Goal: Task Accomplishment & Management: Use online tool/utility

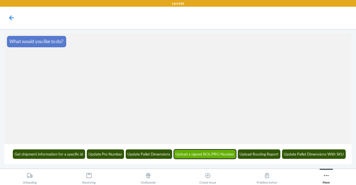
click at [204, 151] on button "Upload a signed BOL/PRO Number" at bounding box center [205, 153] width 63 height 9
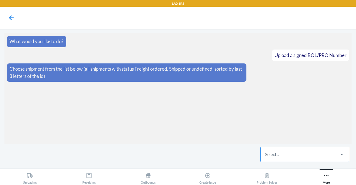
click at [304, 152] on div "Select..." at bounding box center [297, 154] width 74 height 14
click at [265, 152] on input "Select..." at bounding box center [265, 154] width 1 height 7
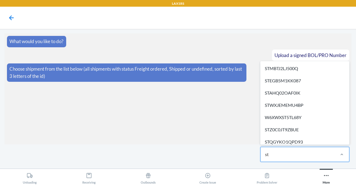
type input "stq"
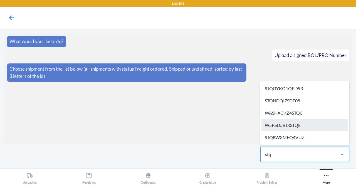
click at [302, 124] on div "W5PSD5BJRSTQE" at bounding box center [304, 125] width 87 height 12
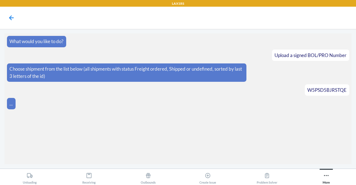
click at [302, 124] on section "What would you like to do? Upload a signed BOL/PRO Number Choose shipment from …" at bounding box center [177, 98] width 347 height 131
click at [182, 144] on label at bounding box center [177, 143] width 347 height 42
click at [0, 0] on input "file" at bounding box center [0, 0] width 0 height 0
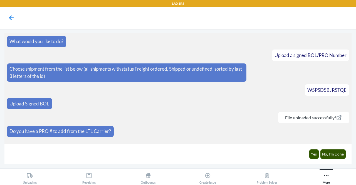
click at [249, 74] on article "Choose shipment from the list below (all shipments with status Freight ordered,…" at bounding box center [178, 72] width 342 height 19
click at [312, 151] on button "Yes" at bounding box center [314, 153] width 10 height 9
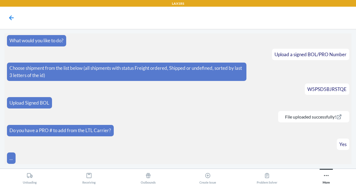
scroll to position [13, 0]
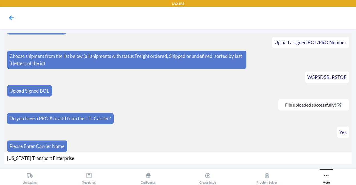
type input "[US_STATE] Transport Enterprises"
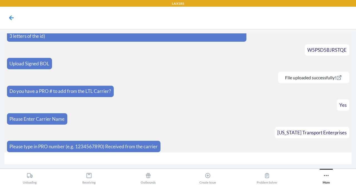
click at [150, 163] on input "text" at bounding box center [177, 158] width 347 height 12
type input "667582"
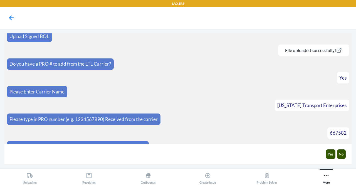
scroll to position [75, 0]
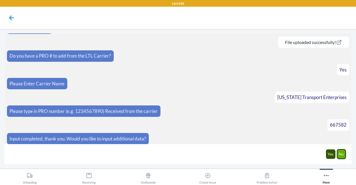
click at [340, 151] on button "No" at bounding box center [341, 153] width 9 height 9
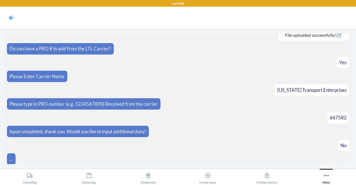
scroll to position [103, 0]
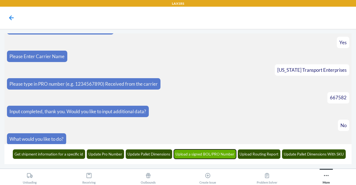
click at [189, 154] on button "Upload a signed BOL/PRO Number" at bounding box center [205, 153] width 63 height 9
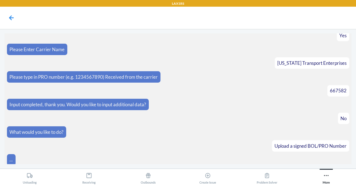
scroll to position [136, 0]
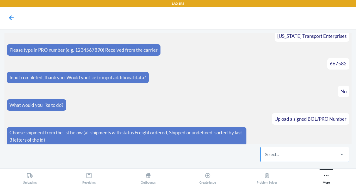
click at [291, 156] on div "Select..." at bounding box center [297, 154] width 74 height 14
click at [265, 156] on input "Select..." at bounding box center [265, 154] width 1 height 7
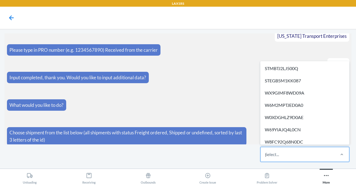
type input "pp"
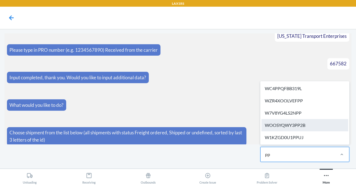
click at [302, 124] on div "WOOSYQWY3PP2B" at bounding box center [304, 125] width 87 height 12
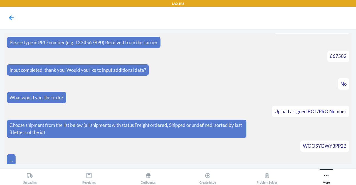
scroll to position [186, 0]
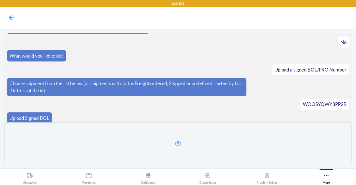
click at [188, 138] on label at bounding box center [177, 143] width 347 height 42
click at [0, 0] on input "file" at bounding box center [0, 0] width 0 height 0
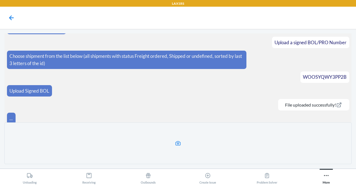
scroll to position [191, 0]
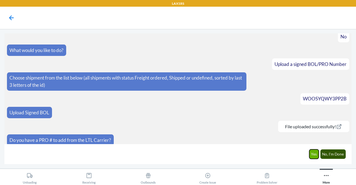
click at [313, 153] on button "Yes" at bounding box center [314, 153] width 10 height 9
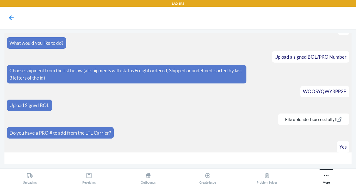
scroll to position [210, 0]
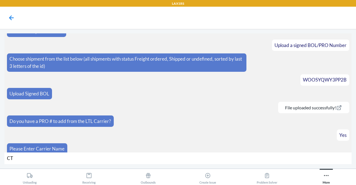
type input "CTE"
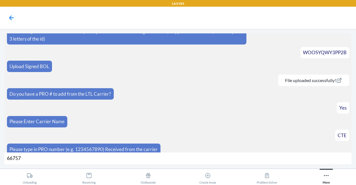
type input "667579"
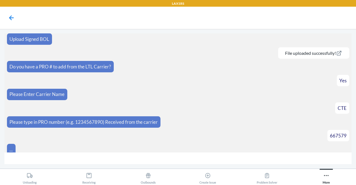
scroll to position [273, 0]
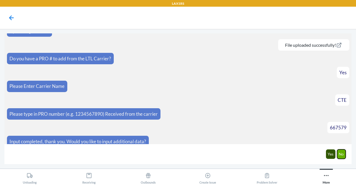
click at [342, 153] on button "No" at bounding box center [341, 153] width 9 height 9
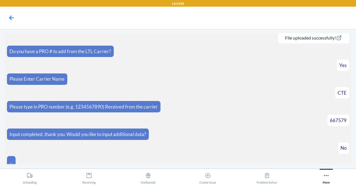
scroll to position [300, 0]
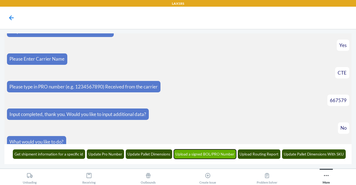
click at [192, 152] on button "Upload a signed BOL/PRO Number" at bounding box center [205, 153] width 63 height 9
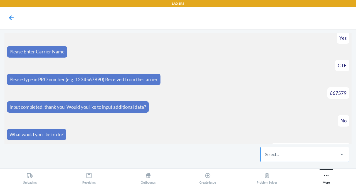
scroll to position [334, 0]
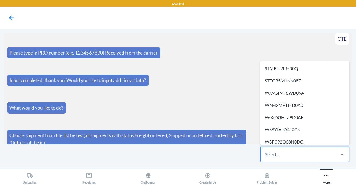
click at [305, 150] on div "Select..." at bounding box center [297, 154] width 74 height 14
click at [265, 151] on input "option STMBTJ2LJ500Q focused, 1 of 519. 519 results available. Use Up and Down …" at bounding box center [265, 154] width 1 height 7
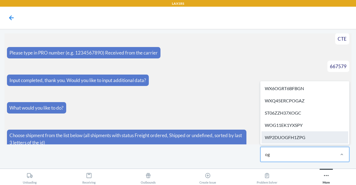
type input "oga"
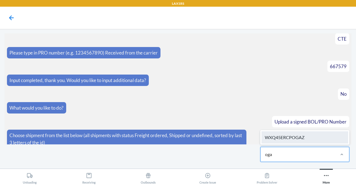
click at [306, 139] on div "WXQ45ERCPOGAZ" at bounding box center [304, 137] width 87 height 12
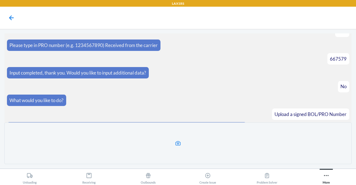
scroll to position [383, 0]
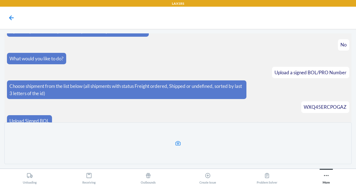
click at [187, 151] on label at bounding box center [177, 143] width 347 height 42
click at [0, 0] on input "file" at bounding box center [0, 0] width 0 height 0
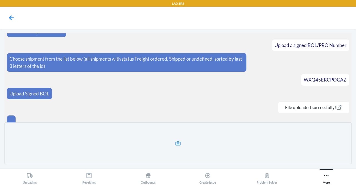
scroll to position [388, 0]
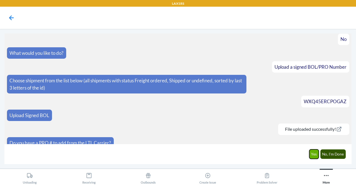
click at [314, 156] on button "Yes" at bounding box center [314, 153] width 10 height 9
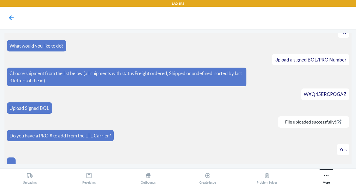
scroll to position [407, 0]
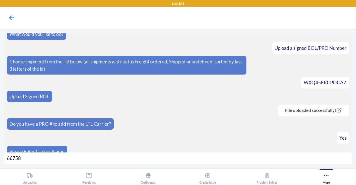
type input "667581"
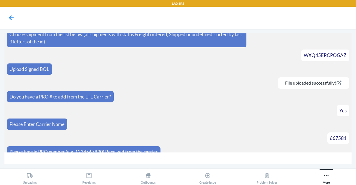
click at [332, 52] on span "WXQ45ERCPOGAZ" at bounding box center [324, 55] width 43 height 6
drag, startPoint x: 332, startPoint y: 48, endPoint x: 352, endPoint y: 50, distance: 20.0
click at [352, 50] on main "What would you like to do? Upload a signed BOL/PRO Number Choose shipment from …" at bounding box center [178, 98] width 356 height 139
click at [182, 123] on section "What would you like to do? Upload a signed BOL/PRO Number Choose shipment from …" at bounding box center [177, 92] width 347 height 119
click at [324, 171] on div "More" at bounding box center [325, 177] width 7 height 14
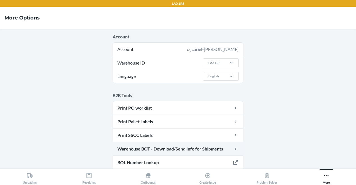
click at [165, 149] on link "Warehouse BOT - Download/Send Info for Shipments" at bounding box center [178, 148] width 130 height 13
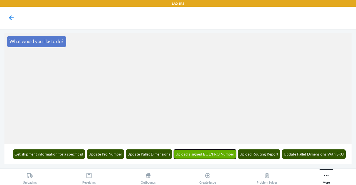
click at [223, 153] on button "Upload a signed BOL/PRO Number" at bounding box center [205, 153] width 63 height 9
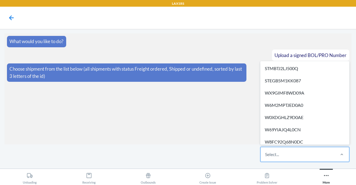
click at [280, 151] on div "Select..." at bounding box center [297, 154] width 74 height 14
click at [265, 151] on input "option STMBTJ2LJ500Q focused, 1 of 519. 519 results available. Use Up and Down …" at bounding box center [265, 154] width 1 height 7
type input "oga"
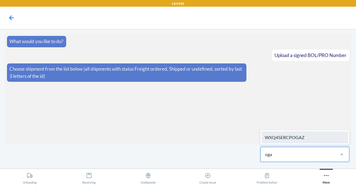
click at [276, 141] on div "WXQ45ERCPOGAZ" at bounding box center [304, 137] width 87 height 12
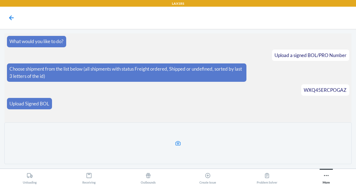
click at [179, 142] on icon at bounding box center [178, 143] width 6 height 6
click at [0, 0] on input "file" at bounding box center [0, 0] width 0 height 0
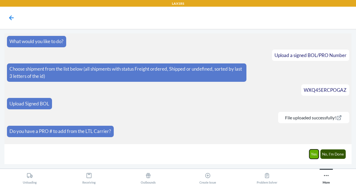
click at [313, 155] on button "Yes" at bounding box center [314, 153] width 10 height 9
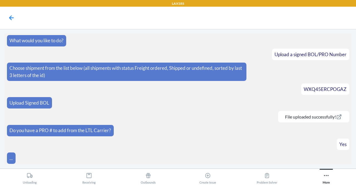
scroll to position [13, 0]
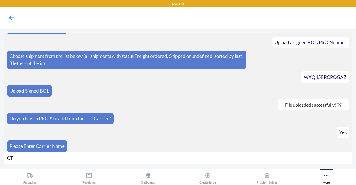
type input "CTE"
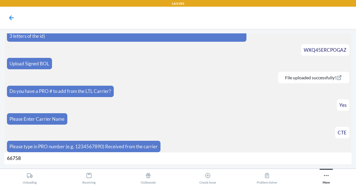
type input "667581"
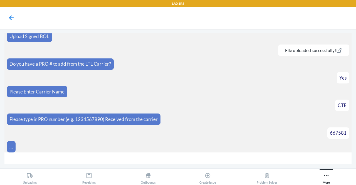
scroll to position [75, 0]
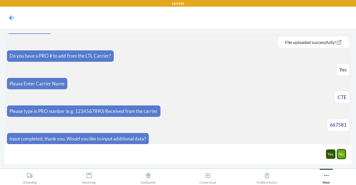
click at [345, 153] on button "No" at bounding box center [341, 153] width 9 height 9
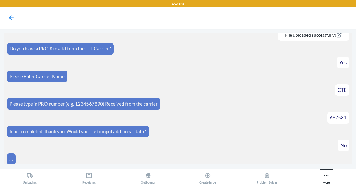
scroll to position [103, 0]
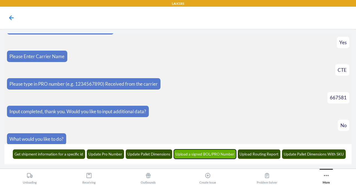
click at [198, 153] on button "Upload a signed BOL/PRO Number" at bounding box center [205, 153] width 63 height 9
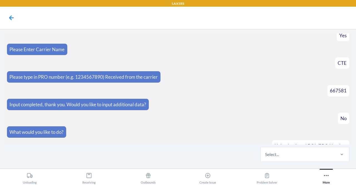
scroll to position [136, 0]
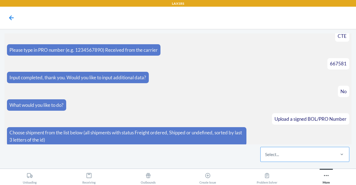
click at [313, 149] on div "Select..." at bounding box center [297, 154] width 74 height 14
click at [265, 151] on input "Select..." at bounding box center [265, 154] width 1 height 7
click at [313, 149] on div "Select..." at bounding box center [297, 154] width 74 height 14
click at [265, 151] on input "0 results available. Select is focused ,type to refine list, press Down to open…" at bounding box center [265, 154] width 1 height 7
click at [301, 150] on div "Select..." at bounding box center [297, 154] width 74 height 14
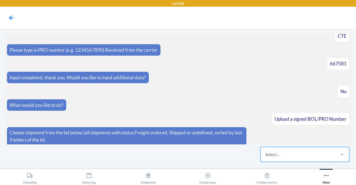
click at [265, 151] on input "0 results available. Select is focused ,type to refine list, press Down to open…" at bounding box center [265, 154] width 1 height 7
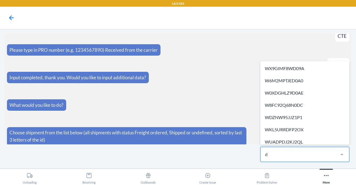
type input "d0"
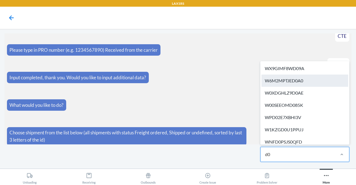
click at [306, 78] on div "W6M2MPTJED0A0" at bounding box center [304, 80] width 87 height 12
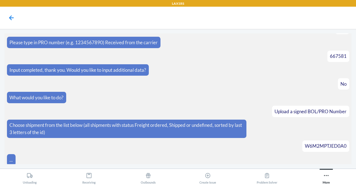
scroll to position [186, 0]
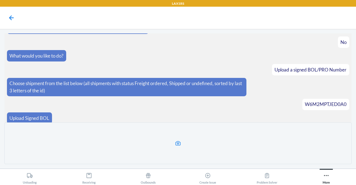
click at [181, 140] on icon at bounding box center [178, 143] width 6 height 6
click at [0, 0] on input "file" at bounding box center [0, 0] width 0 height 0
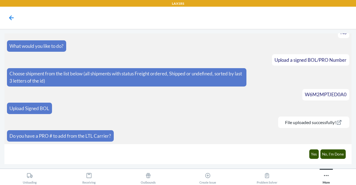
scroll to position [191, 0]
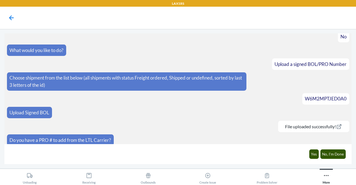
click at [309, 154] on div "Yes No, I'm Done" at bounding box center [326, 153] width 43 height 15
click at [311, 153] on button "Yes" at bounding box center [314, 153] width 10 height 9
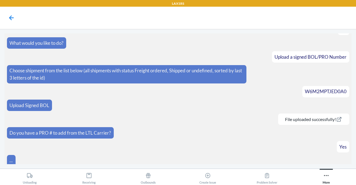
scroll to position [210, 0]
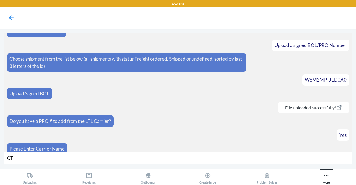
type input "CTE"
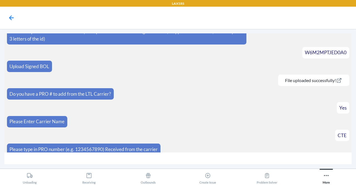
click at [162, 156] on input "text" at bounding box center [177, 158] width 347 height 12
type input "667580"
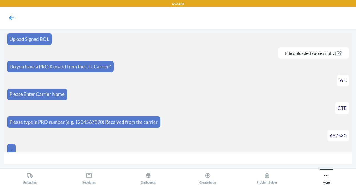
scroll to position [273, 0]
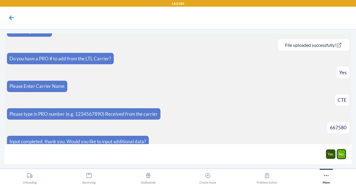
click at [342, 151] on button "No" at bounding box center [341, 153] width 9 height 9
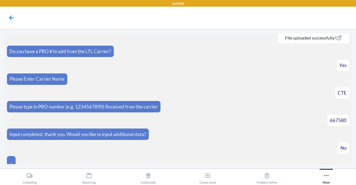
scroll to position [300, 0]
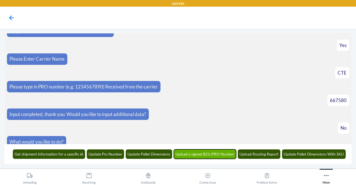
click at [224, 157] on button "Upload a signed BOL/PRO Number" at bounding box center [205, 153] width 63 height 9
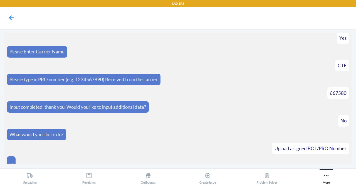
scroll to position [334, 0]
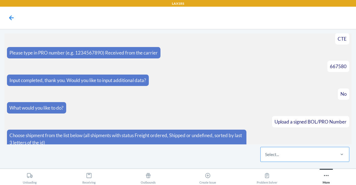
click at [303, 151] on div "Select..." at bounding box center [297, 154] width 74 height 14
click at [265, 151] on input "Select..." at bounding box center [265, 154] width 1 height 7
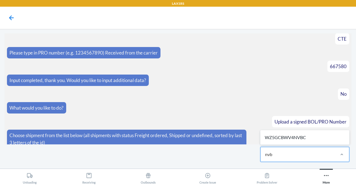
type input "nvbc"
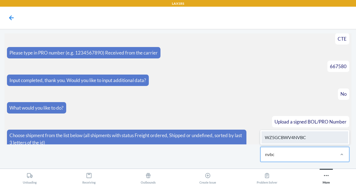
click at [310, 132] on div "WZ5GCBWV4NVBC" at bounding box center [304, 137] width 87 height 12
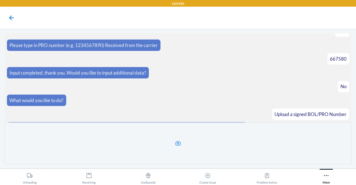
scroll to position [383, 0]
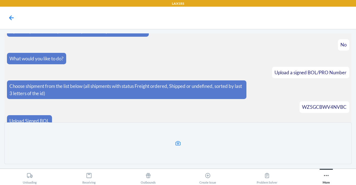
click at [176, 140] on icon at bounding box center [178, 143] width 6 height 6
click at [0, 0] on input "file" at bounding box center [0, 0] width 0 height 0
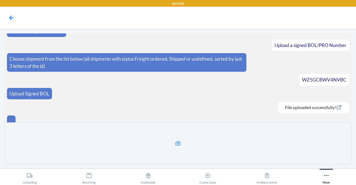
scroll to position [388, 0]
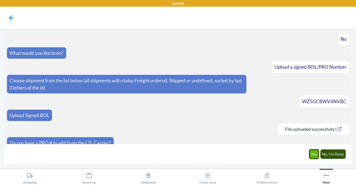
click at [313, 156] on button "Yes" at bounding box center [314, 153] width 10 height 9
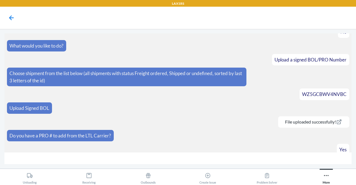
scroll to position [407, 0]
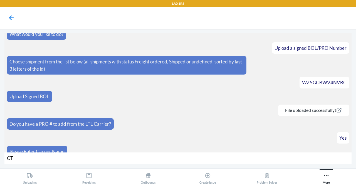
type input "CTE"
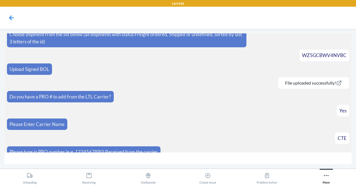
click at [275, 159] on input "text" at bounding box center [177, 158] width 347 height 12
type input "667584"
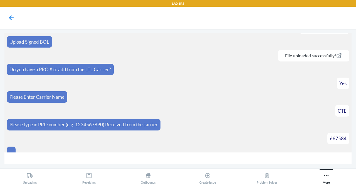
scroll to position [470, 0]
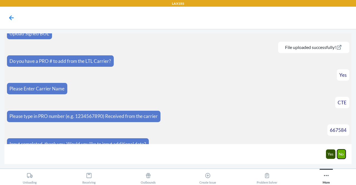
click at [339, 153] on button "No" at bounding box center [341, 153] width 9 height 9
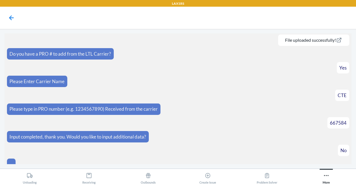
scroll to position [497, 0]
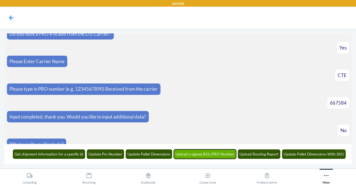
click at [197, 155] on button "Upload a signed BOL/PRO Number" at bounding box center [205, 153] width 63 height 9
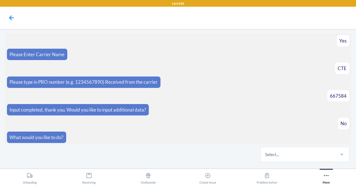
scroll to position [531, 0]
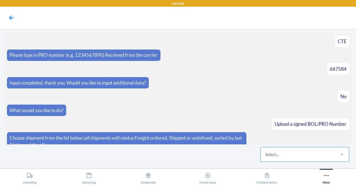
click at [275, 160] on div "Select..." at bounding box center [297, 154] width 74 height 14
click at [265, 158] on input "Select..." at bounding box center [265, 154] width 1 height 7
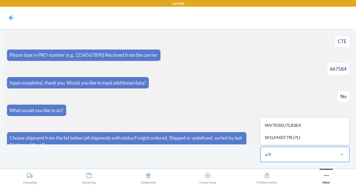
type input "u7li"
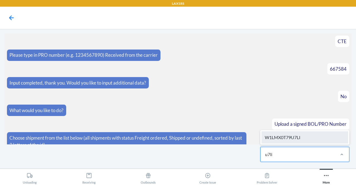
click at [295, 138] on div "W1LMX0T79U7LI" at bounding box center [304, 137] width 87 height 12
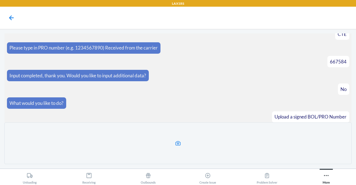
scroll to position [580, 0]
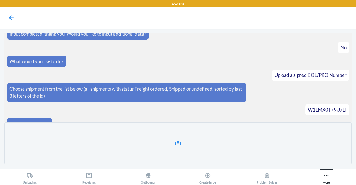
click at [179, 150] on label at bounding box center [177, 143] width 347 height 42
click at [0, 0] on input "file" at bounding box center [0, 0] width 0 height 0
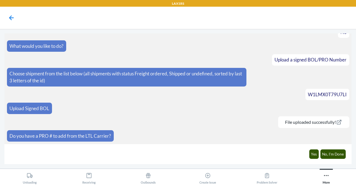
scroll to position [586, 0]
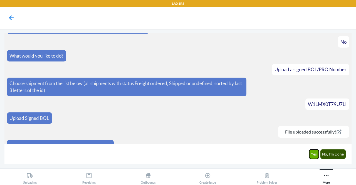
click at [314, 152] on button "Yes" at bounding box center [314, 153] width 10 height 9
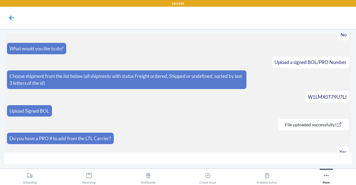
scroll to position [605, 0]
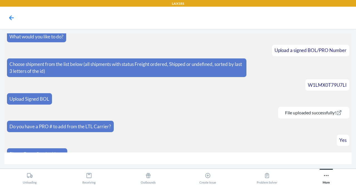
click at [185, 158] on input "text" at bounding box center [177, 158] width 347 height 12
type input "CTE"
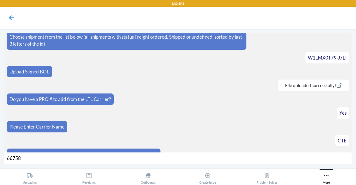
type input "667583"
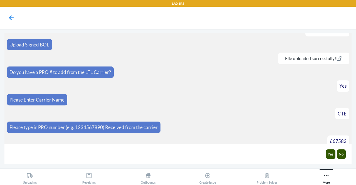
scroll to position [667, 0]
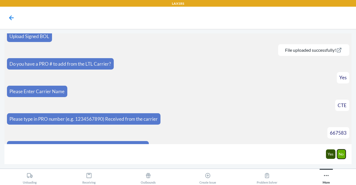
click at [344, 152] on button "No" at bounding box center [341, 153] width 9 height 9
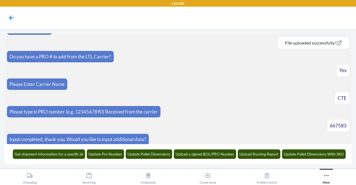
scroll to position [694, 0]
